Goal: Navigation & Orientation: Find specific page/section

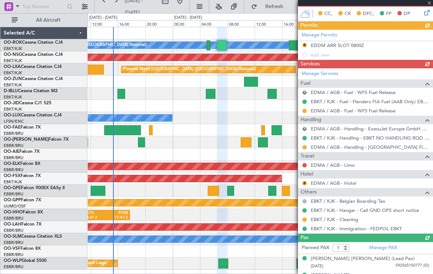
scroll to position [92, 0]
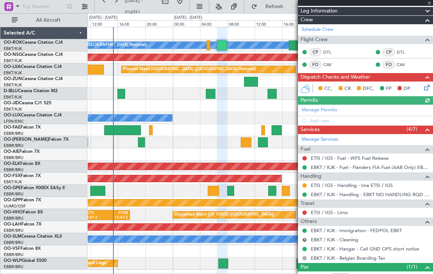
click at [430, 7] on span at bounding box center [427, 11] width 9 height 9
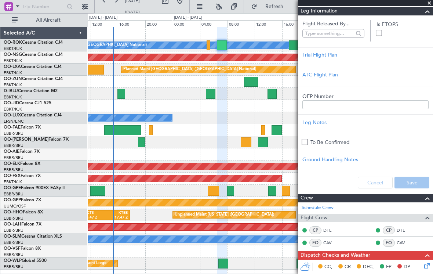
click at [429, 1] on span at bounding box center [429, 3] width 7 height 7
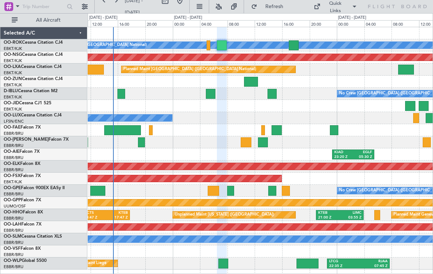
type input "0"
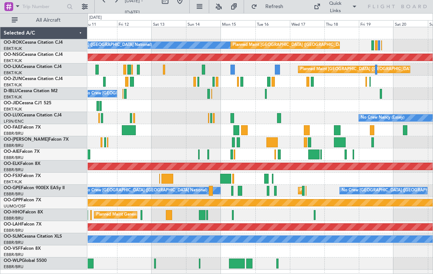
click at [371, 43] on div at bounding box center [372, 45] width 3 height 10
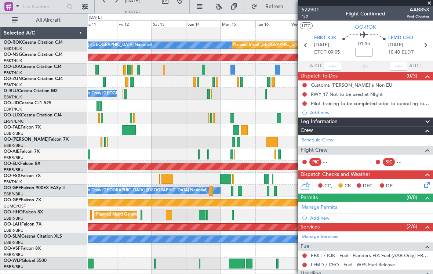
click at [430, 4] on span at bounding box center [429, 3] width 7 height 7
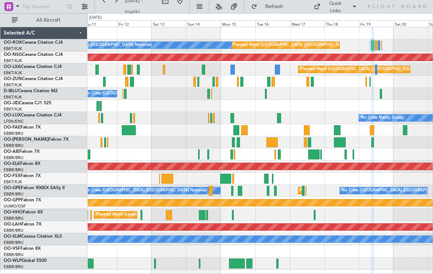
type input "0"
click at [265, 92] on div at bounding box center [266, 94] width 2 height 10
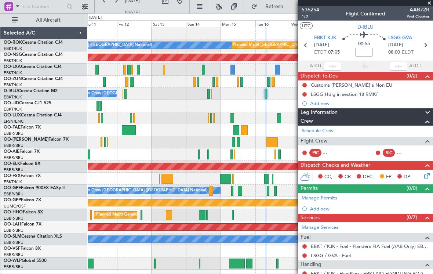
click at [431, 4] on span at bounding box center [429, 3] width 7 height 7
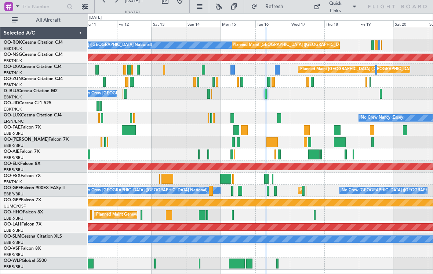
type input "0"
click at [380, 93] on div at bounding box center [381, 94] width 2 height 10
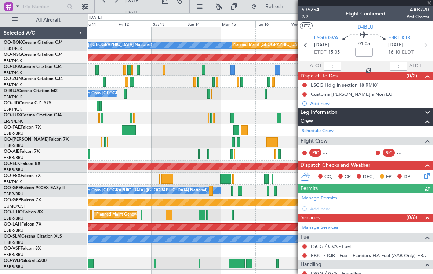
click at [431, 3] on div at bounding box center [365, 3] width 135 height 6
click at [430, 4] on span at bounding box center [429, 3] width 7 height 7
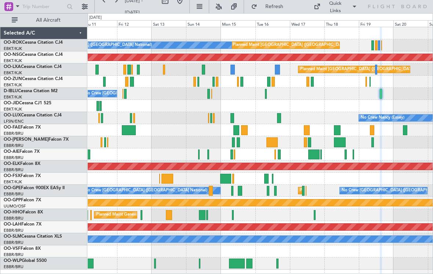
type input "0"
click at [342, 6] on div "Quick Links" at bounding box center [335, 7] width 21 height 14
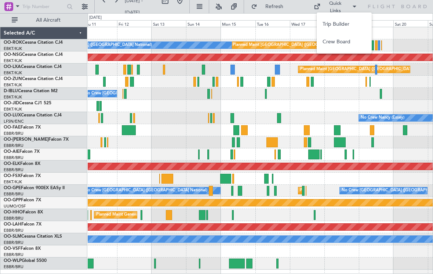
click at [348, 44] on button "Crew Board" at bounding box center [344, 42] width 55 height 18
